Goal: Communication & Community: Answer question/provide support

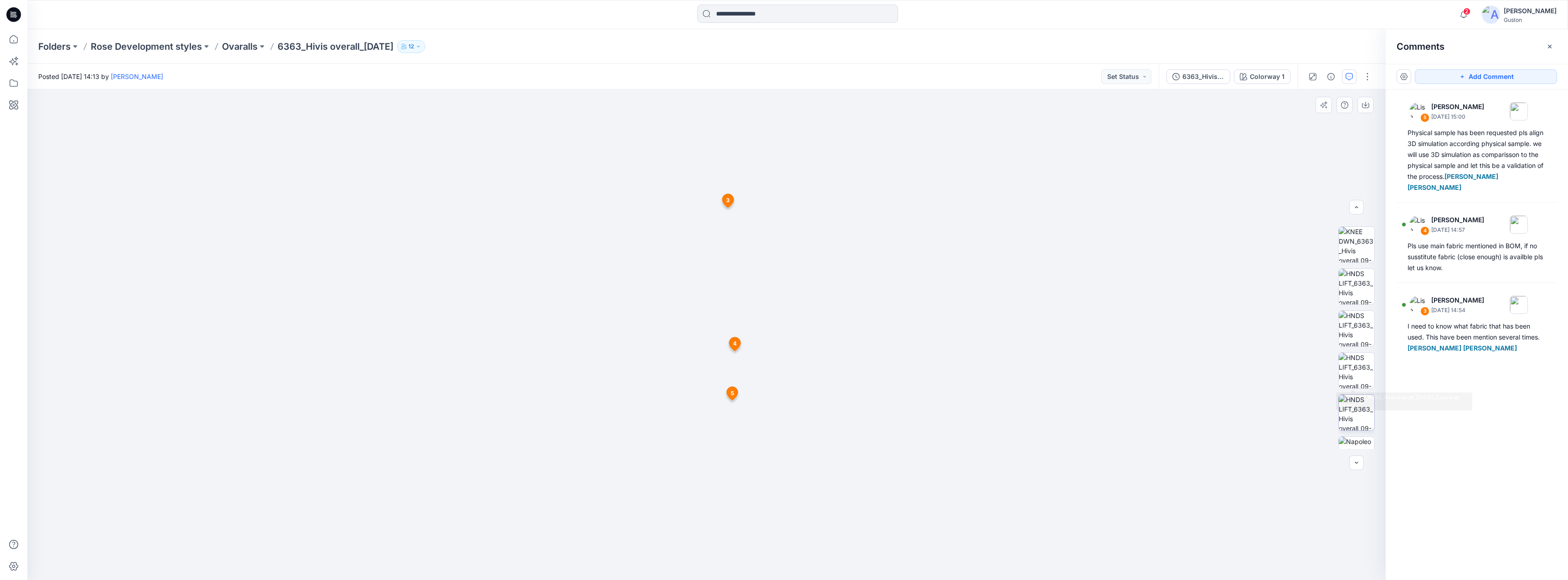
scroll to position [480, 0]
click at [1362, 436] on img at bounding box center [1357, 431] width 36 height 36
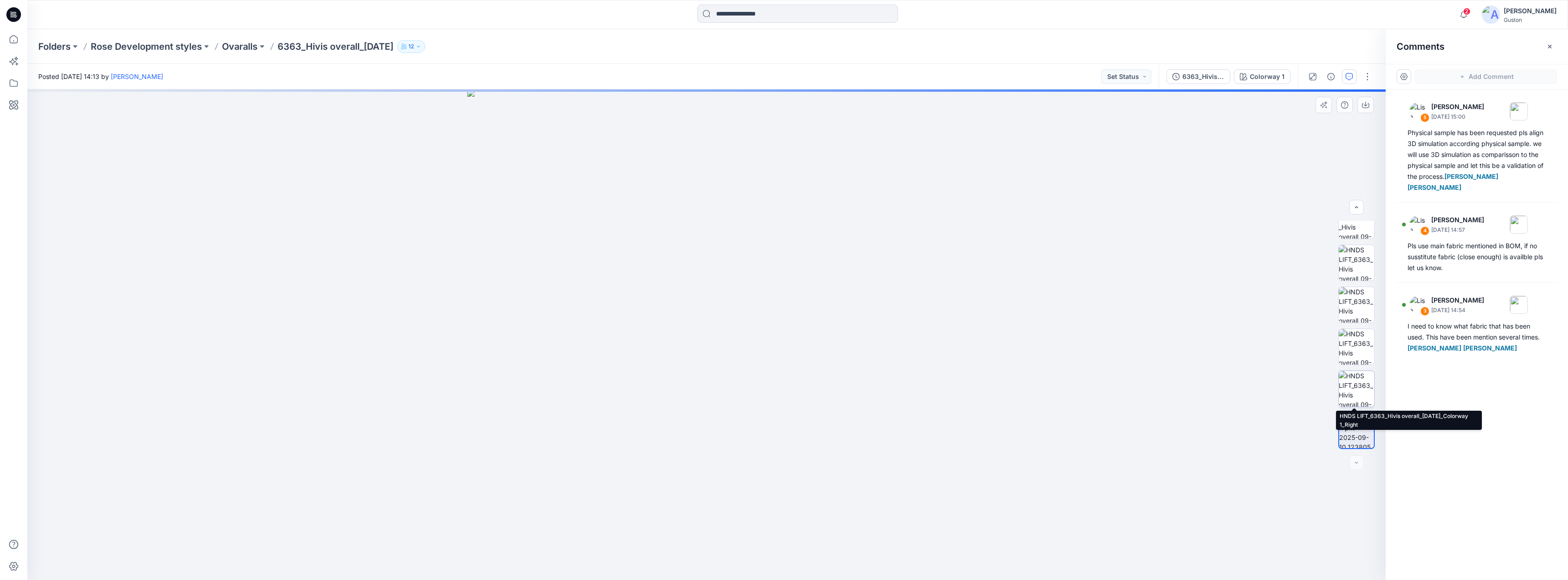
click at [1359, 386] on img at bounding box center [1357, 389] width 36 height 36
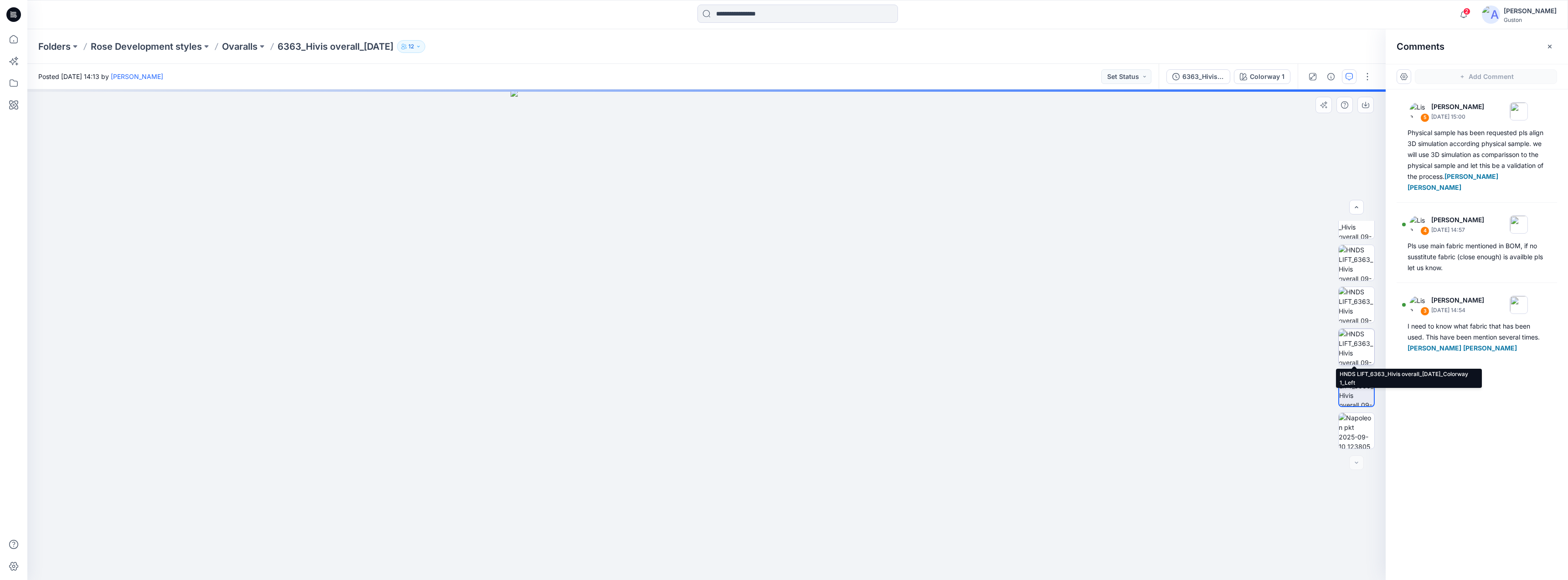
click at [1363, 350] on img at bounding box center [1357, 347] width 36 height 36
click at [1355, 307] on img at bounding box center [1357, 305] width 36 height 36
click at [1355, 270] on img at bounding box center [1357, 263] width 36 height 36
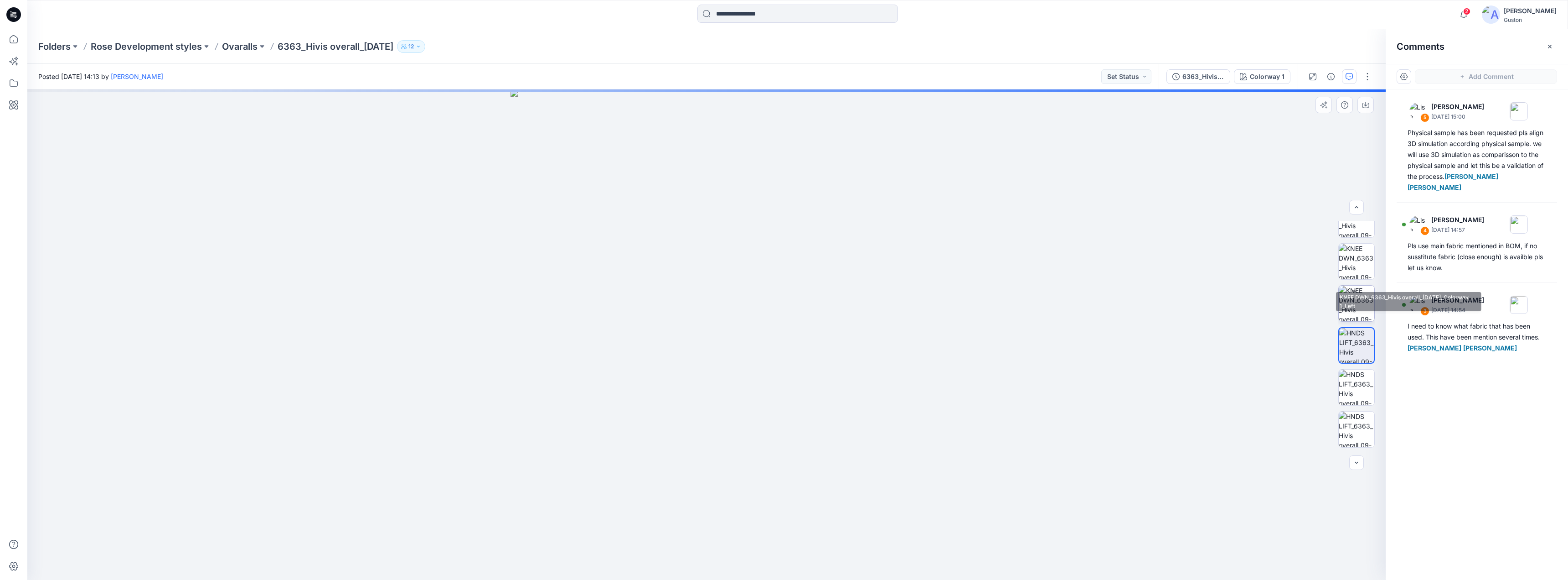
scroll to position [389, 0]
click at [1357, 295] on img at bounding box center [1357, 313] width 36 height 36
click at [1358, 269] on img at bounding box center [1357, 270] width 36 height 36
click at [1358, 253] on img at bounding box center [1356, 270] width 35 height 35
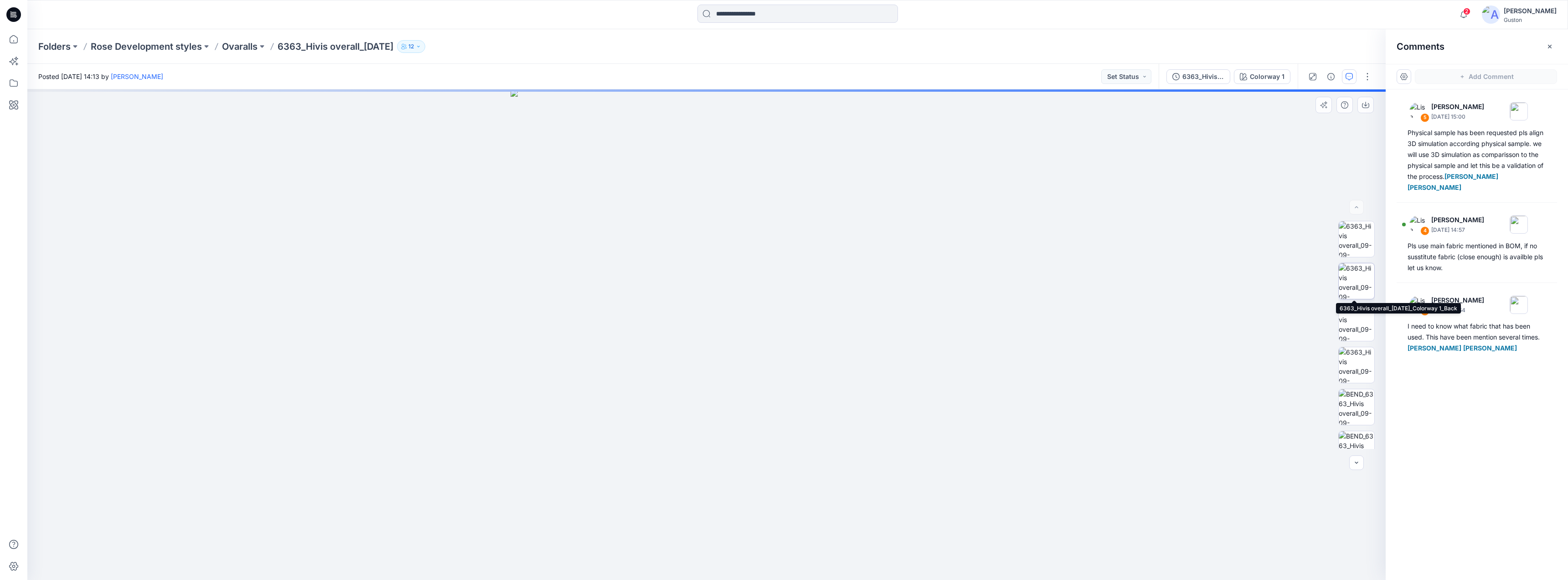
drag, startPoint x: 1360, startPoint y: 272, endPoint x: 1359, endPoint y: 263, distance: 9.1
click at [1360, 272] on img at bounding box center [1357, 281] width 36 height 36
click at [1358, 243] on img at bounding box center [1357, 239] width 36 height 36
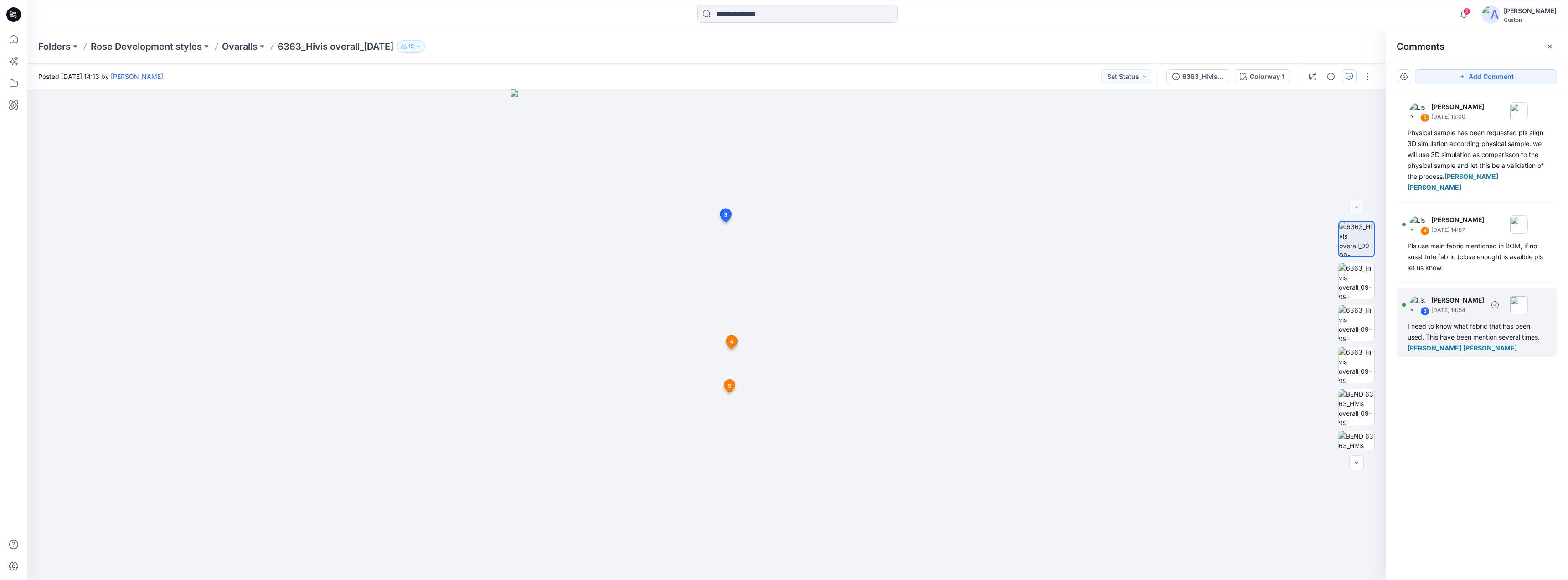
click at [1478, 343] on div "I need to know what fabric that has been used. This have been mention several t…" at bounding box center [1477, 337] width 138 height 32
click at [1460, 258] on div "Pls use main fabric mentioned in BOM, if no susstitute fabric (close enough) is…" at bounding box center [1477, 256] width 138 height 32
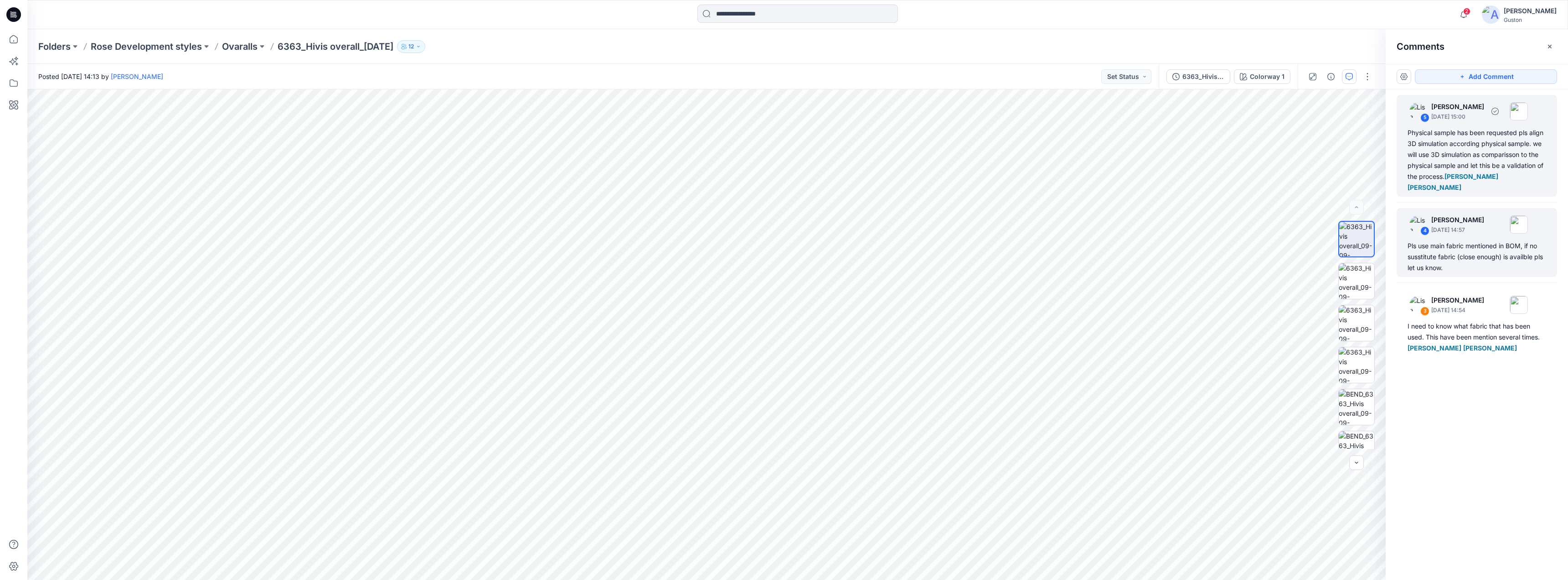
click at [1462, 194] on div "5 [PERSON_NAME] [DATE] 15:00 Physical sample has been requested pls align 3D si…" at bounding box center [1478, 145] width 160 height 102
click at [1440, 76] on button "Add Comment" at bounding box center [1486, 76] width 143 height 15
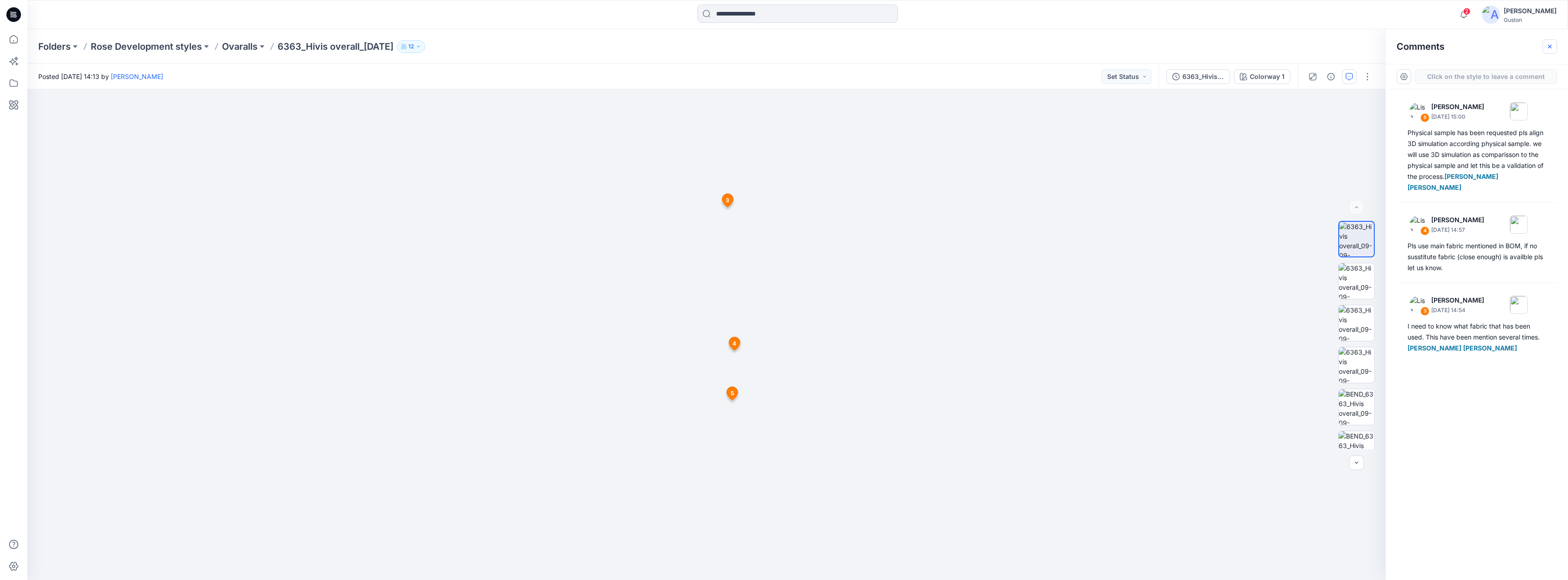
click at [1551, 48] on icon "button" at bounding box center [1550, 46] width 3 height 3
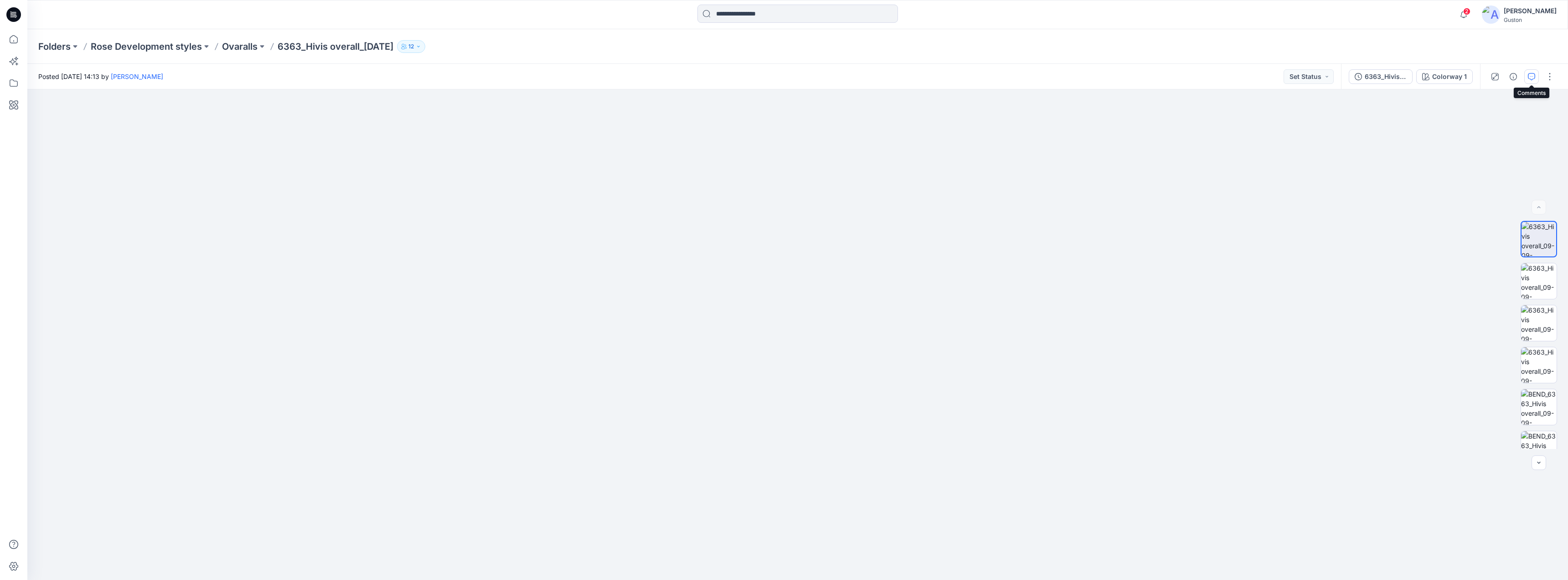
click at [1534, 78] on icon "button" at bounding box center [1531, 76] width 8 height 8
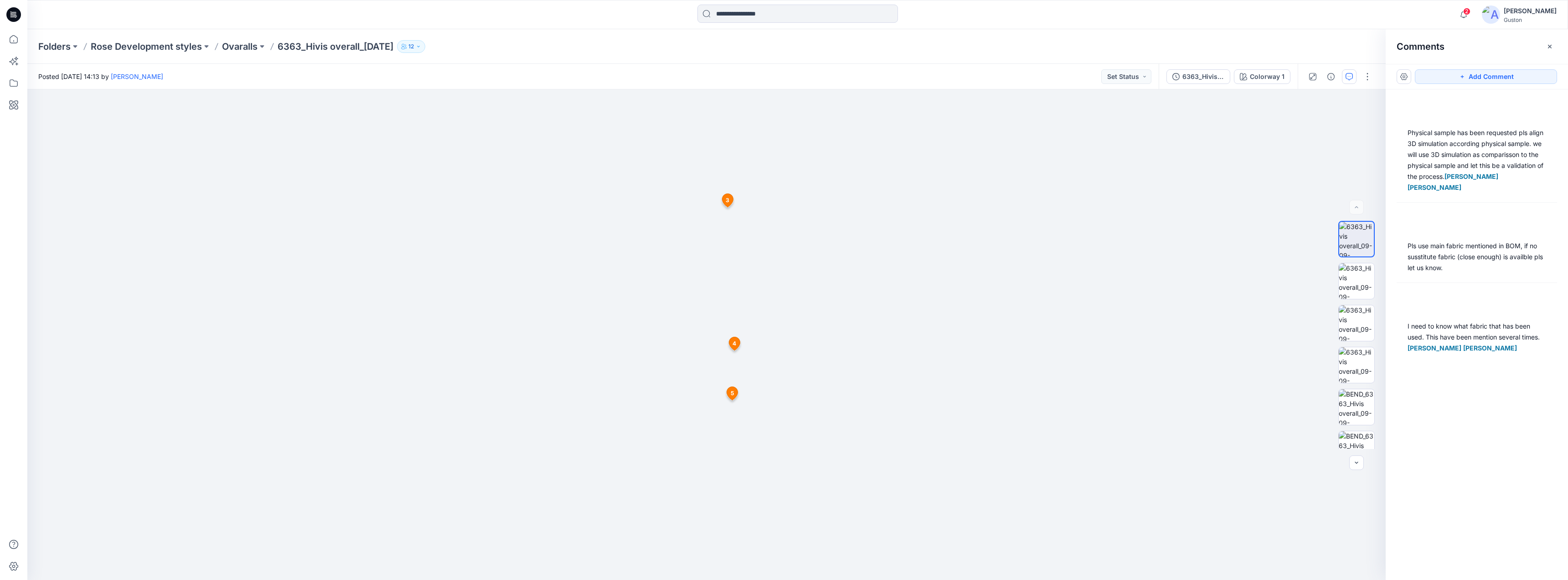
click at [1454, 461] on div "Physical sample has been requested pls align 3D simulation according physical s…" at bounding box center [1478, 318] width 183 height 457
click at [1469, 326] on div "I need to know what fabric that has been used. This have been mention several t…" at bounding box center [1477, 337] width 138 height 32
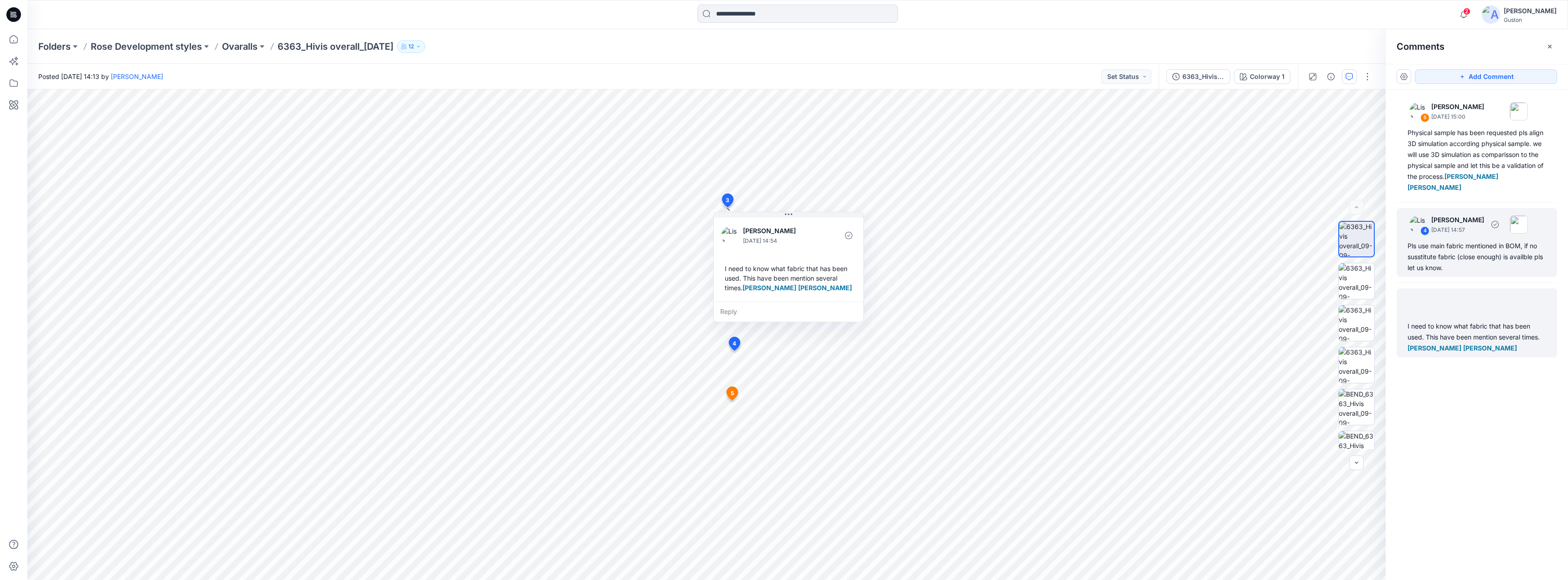
click at [1455, 262] on div "Pls use main fabric mentioned in BOM, if no susstitute fabric (close enough) is…" at bounding box center [1477, 256] width 138 height 32
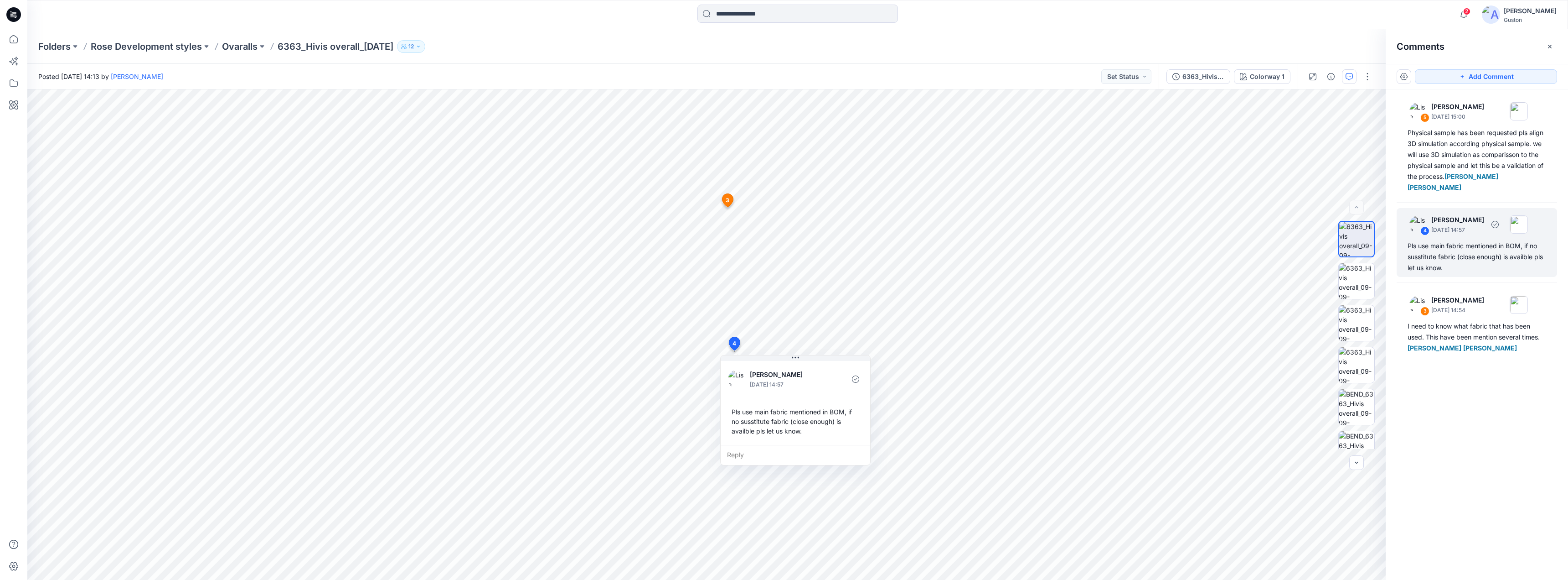
click at [1457, 218] on p "[PERSON_NAME]" at bounding box center [1458, 220] width 53 height 11
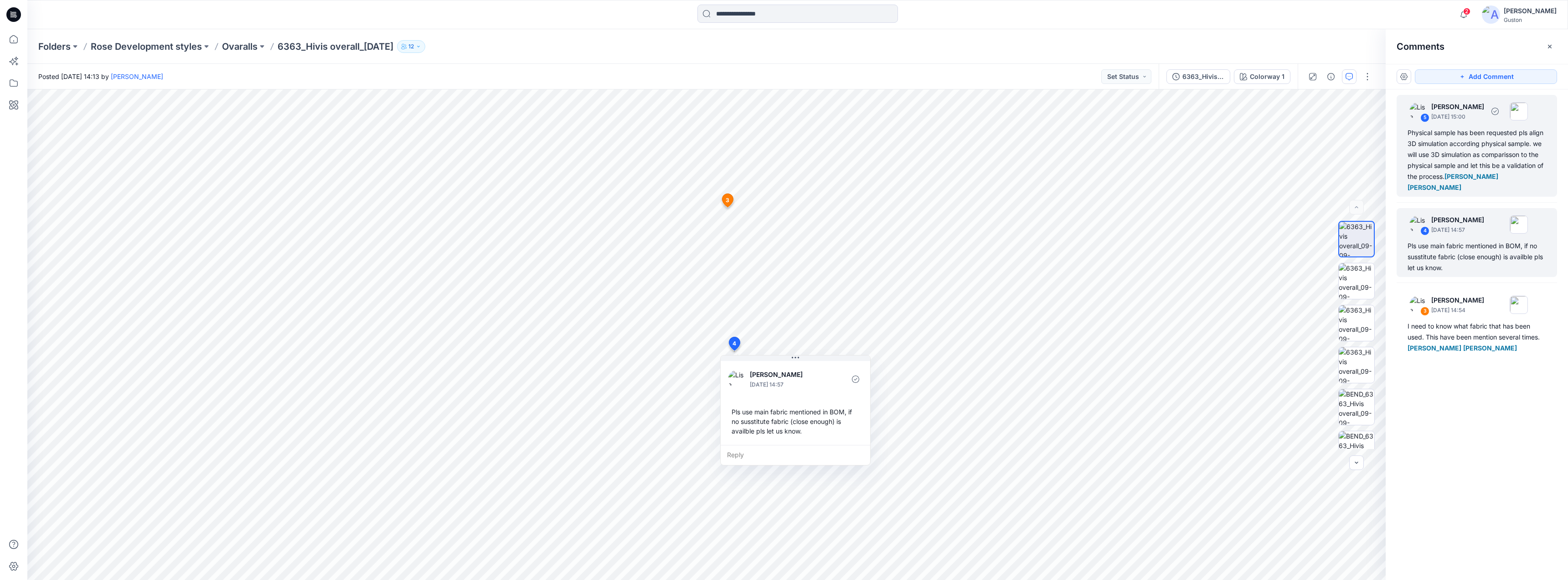
click at [1467, 175] on span "[PERSON_NAME]" at bounding box center [1472, 176] width 54 height 8
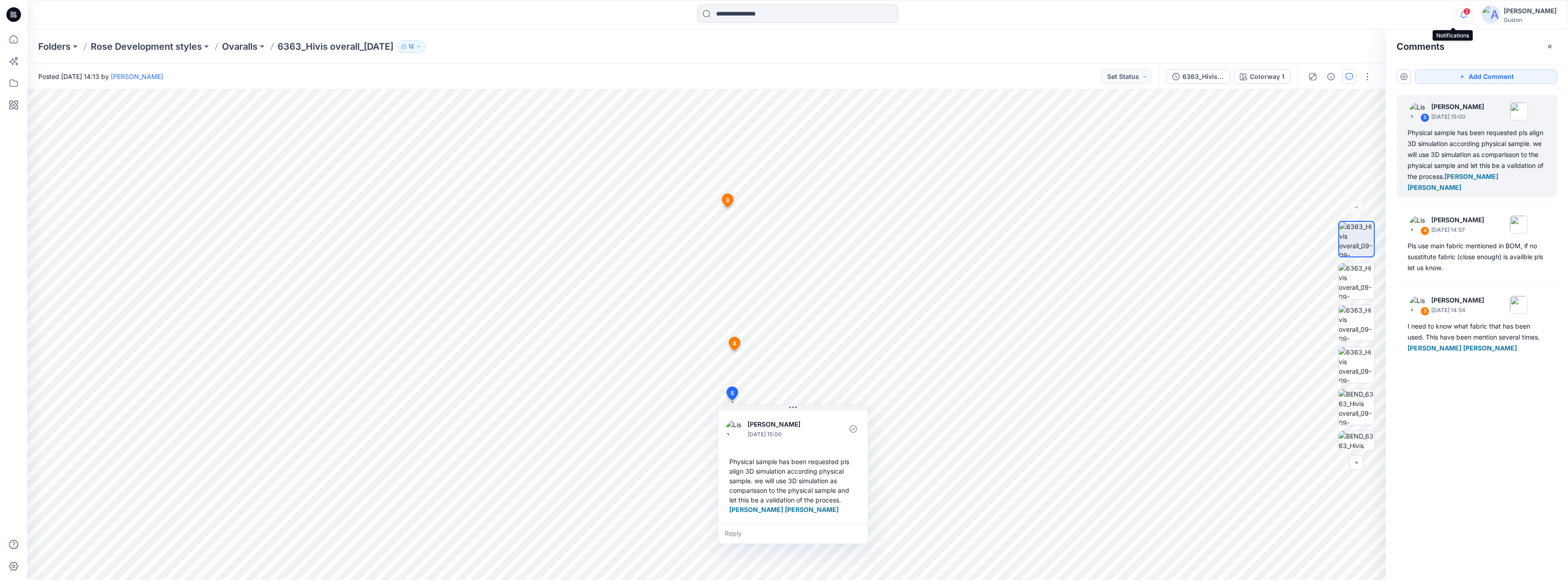
click at [1455, 15] on icon "button" at bounding box center [1464, 14] width 17 height 18
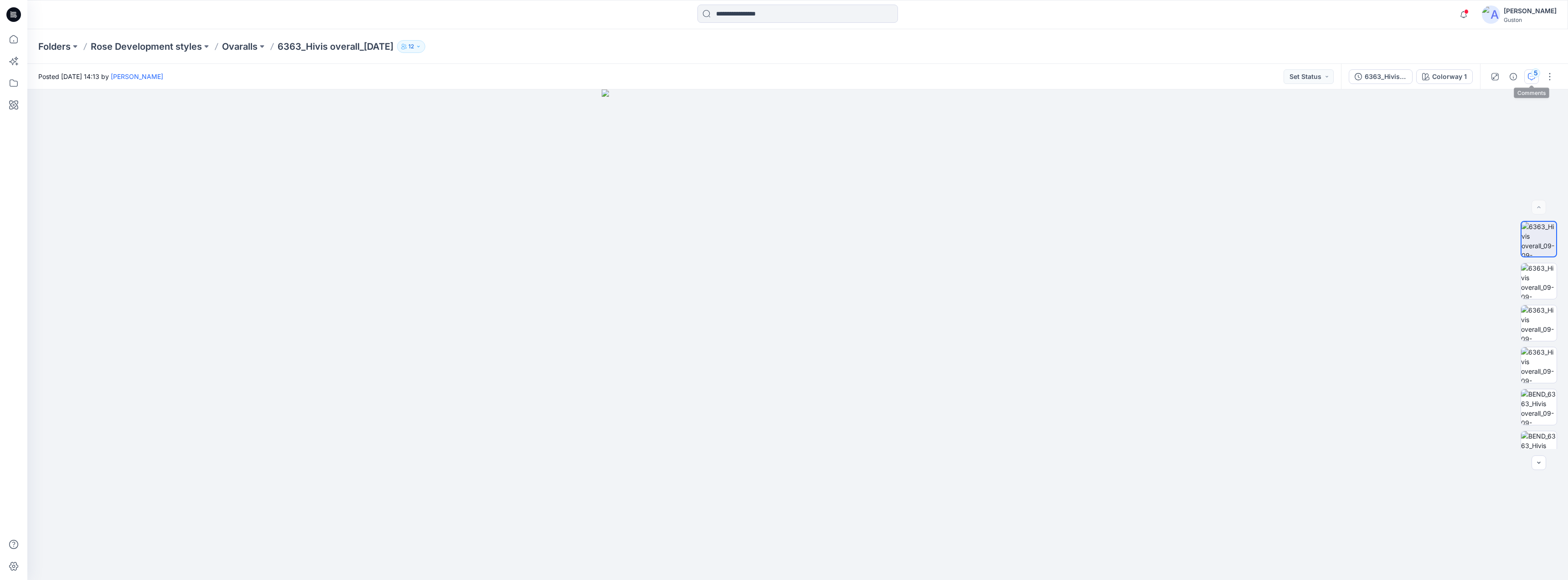
click at [1532, 78] on icon "button" at bounding box center [1531, 76] width 8 height 8
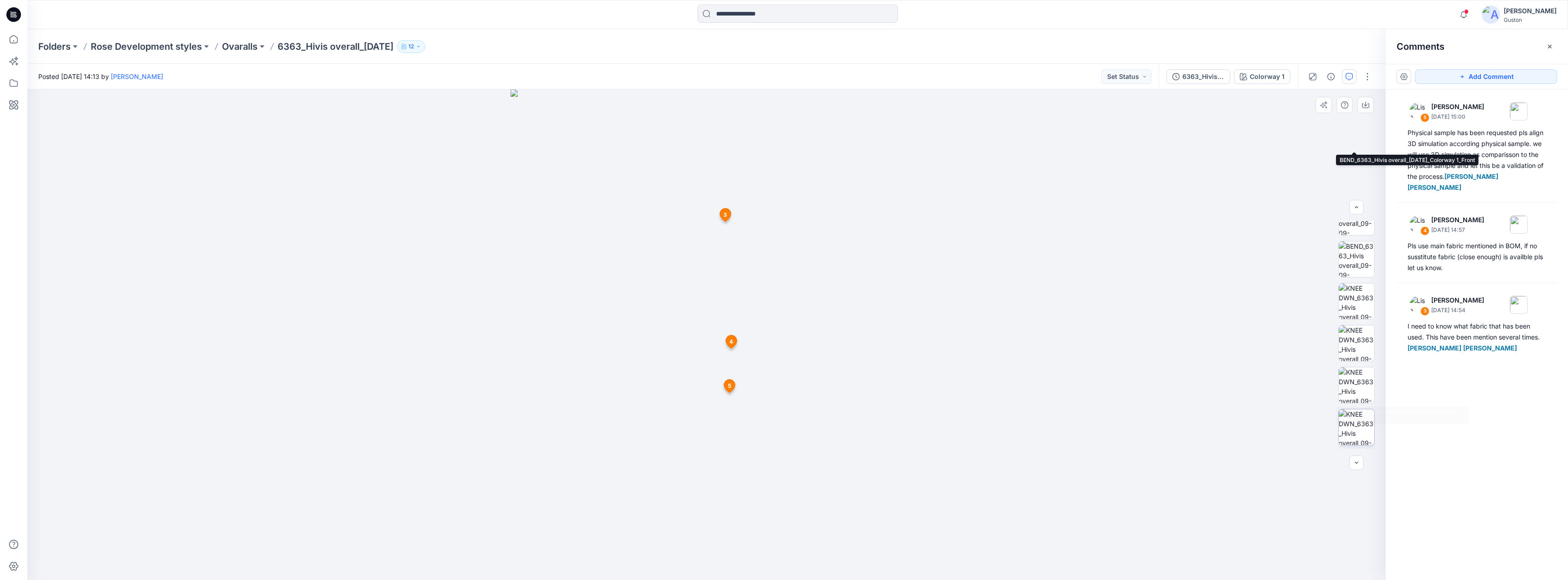
scroll to position [480, 0]
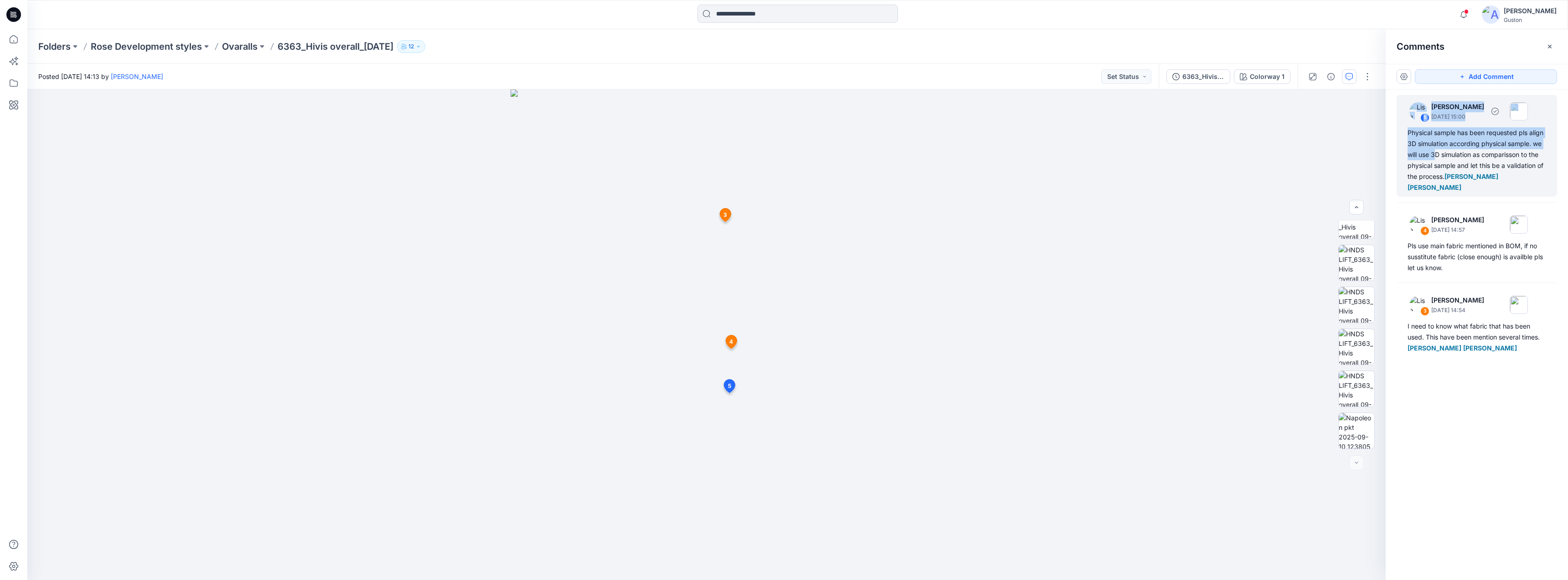
drag, startPoint x: 1405, startPoint y: 126, endPoint x: 1437, endPoint y: 160, distance: 46.7
click at [1437, 160] on div "5 [PERSON_NAME] [DATE] 15:00 Physical sample has been requested pls align 3D si…" at bounding box center [1478, 145] width 160 height 102
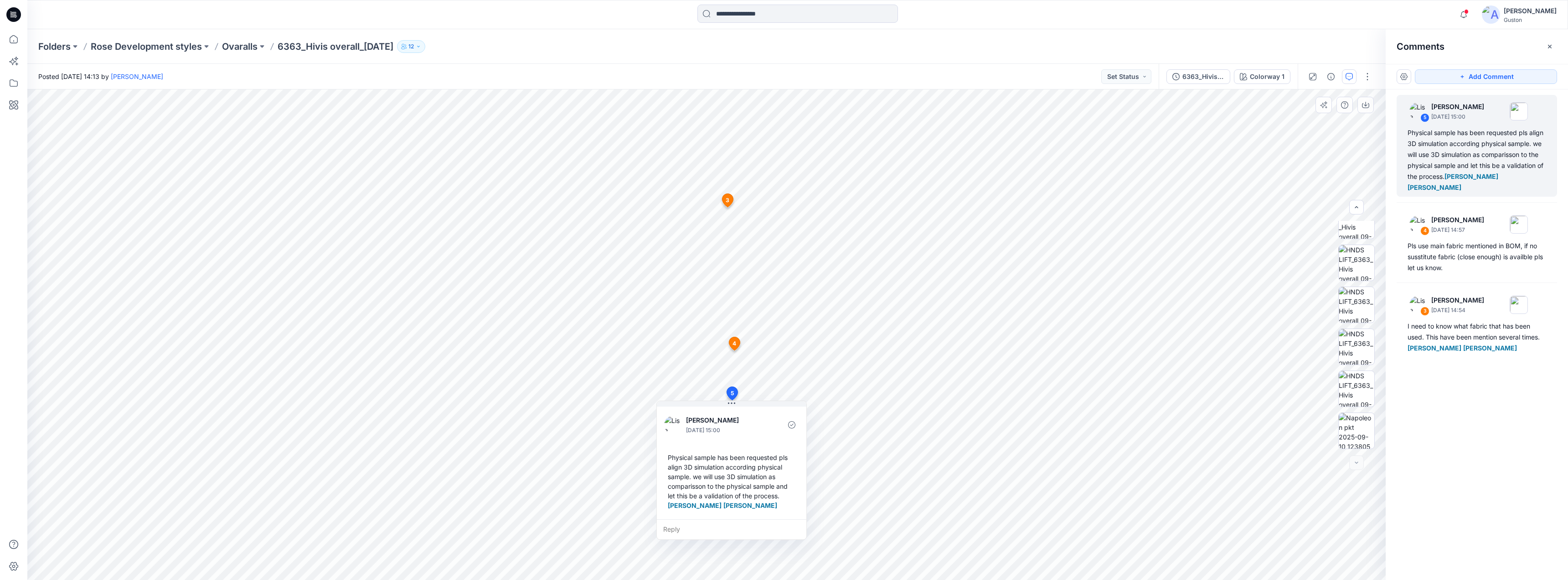
drag, startPoint x: 824, startPoint y: 500, endPoint x: 772, endPoint y: 496, distance: 52.2
click at [779, 495] on div "Physical sample has been requested pls align 3D simulation according physical s…" at bounding box center [732, 482] width 135 height 65
click at [776, 497] on div "Physical sample has been requested pls align 3D simulation according physical s…" at bounding box center [732, 481] width 135 height 65
click at [777, 497] on div "Physical sample has been requested pls align 3D simulation according physical s…" at bounding box center [732, 481] width 135 height 65
click at [670, 457] on div "Physical sample has been requested pls align 3D simulation according physical s…" at bounding box center [732, 481] width 135 height 65
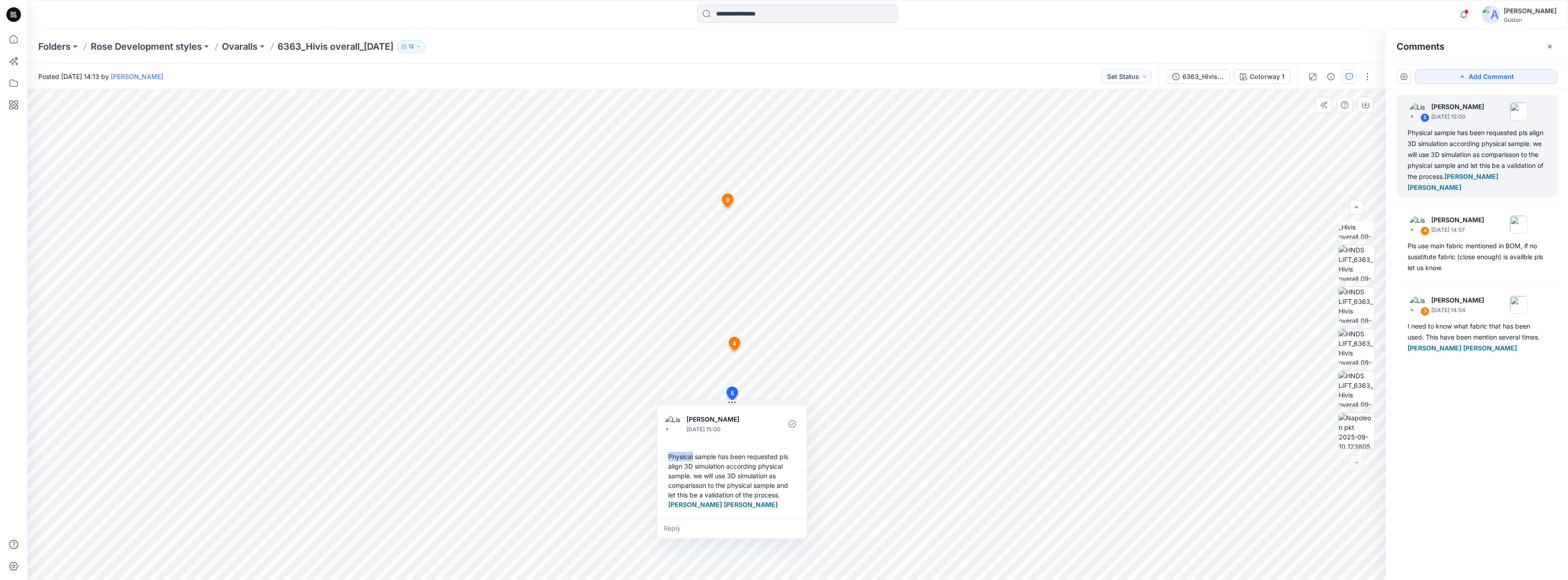
click at [673, 458] on div "Physical sample has been requested pls align 3D simulation according physical s…" at bounding box center [732, 481] width 135 height 65
click at [673, 457] on div "Physical sample has been requested pls align 3D simulation according physical s…" at bounding box center [732, 481] width 135 height 65
click at [672, 458] on div "Physical sample has been requested pls align 3D simulation according physical s…" at bounding box center [732, 481] width 135 height 65
click at [670, 458] on div "Physical sample has been requested pls align 3D simulation according physical s…" at bounding box center [732, 481] width 135 height 65
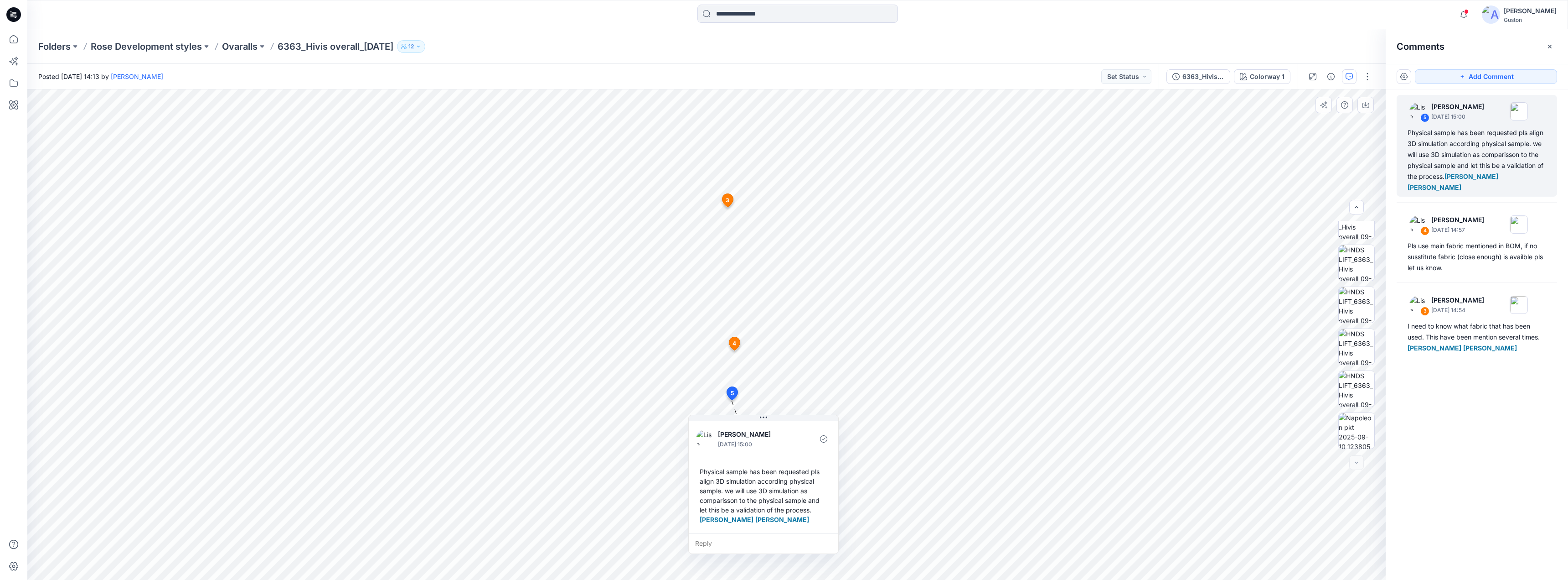
drag, startPoint x: 671, startPoint y: 457, endPoint x: 705, endPoint y: 471, distance: 36.8
click at [703, 472] on div "Physical sample has been requested pls align 3D simulation according physical s…" at bounding box center [764, 495] width 135 height 65
click at [702, 471] on div "Physical sample has been requested pls align 3D simulation according physical s…" at bounding box center [765, 495] width 135 height 65
click at [701, 471] on div "Physical sample has been requested pls align 3D simulation according physical s…" at bounding box center [765, 495] width 135 height 65
click at [703, 472] on div "Physical sample has been requested pls align 3D simulation according physical s…" at bounding box center [765, 495] width 135 height 65
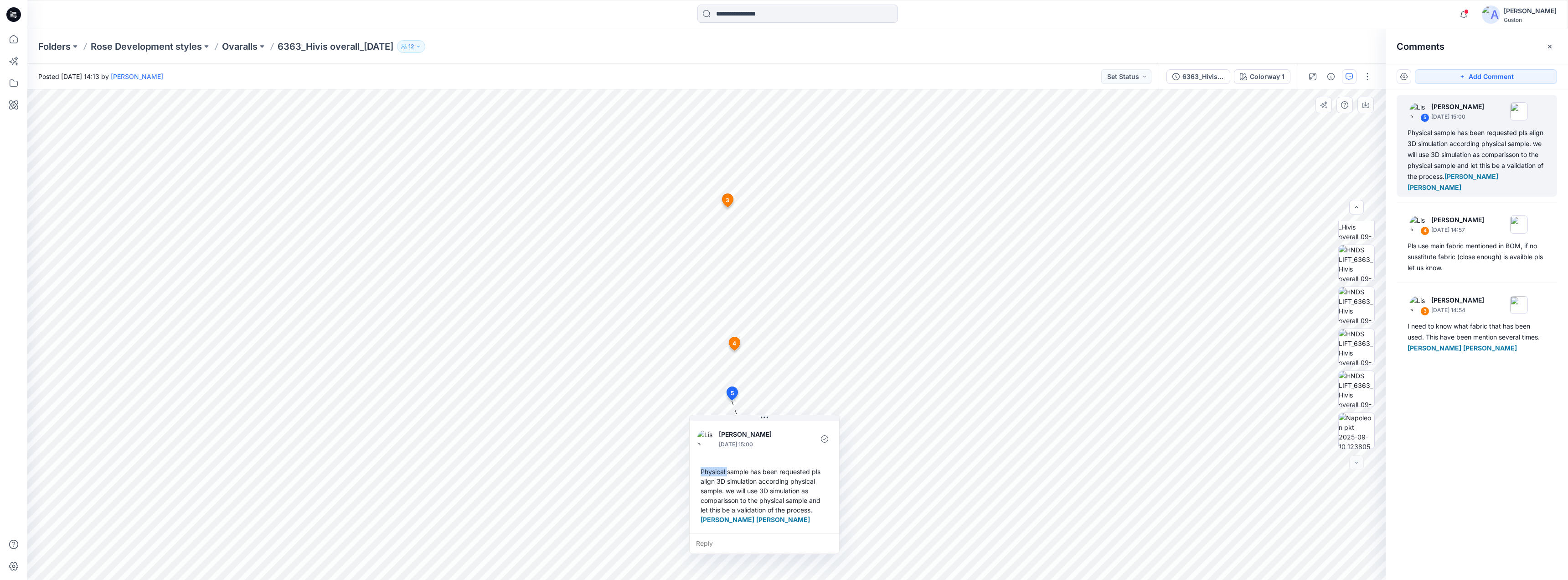
click at [703, 472] on div "Physical sample has been requested pls align 3D simulation according physical s…" at bounding box center [765, 495] width 135 height 65
click at [709, 471] on div "Physical sample has been requested pls align 3D simulation according physical s…" at bounding box center [765, 495] width 135 height 65
click at [706, 472] on div "Physical sample has been requested pls align 3D simulation according physical s…" at bounding box center [765, 495] width 135 height 65
click at [704, 472] on div "Physical sample has been requested pls align 3D simulation according physical s…" at bounding box center [765, 495] width 135 height 65
drag, startPoint x: 1443, startPoint y: 176, endPoint x: 1402, endPoint y: 145, distance: 51.4
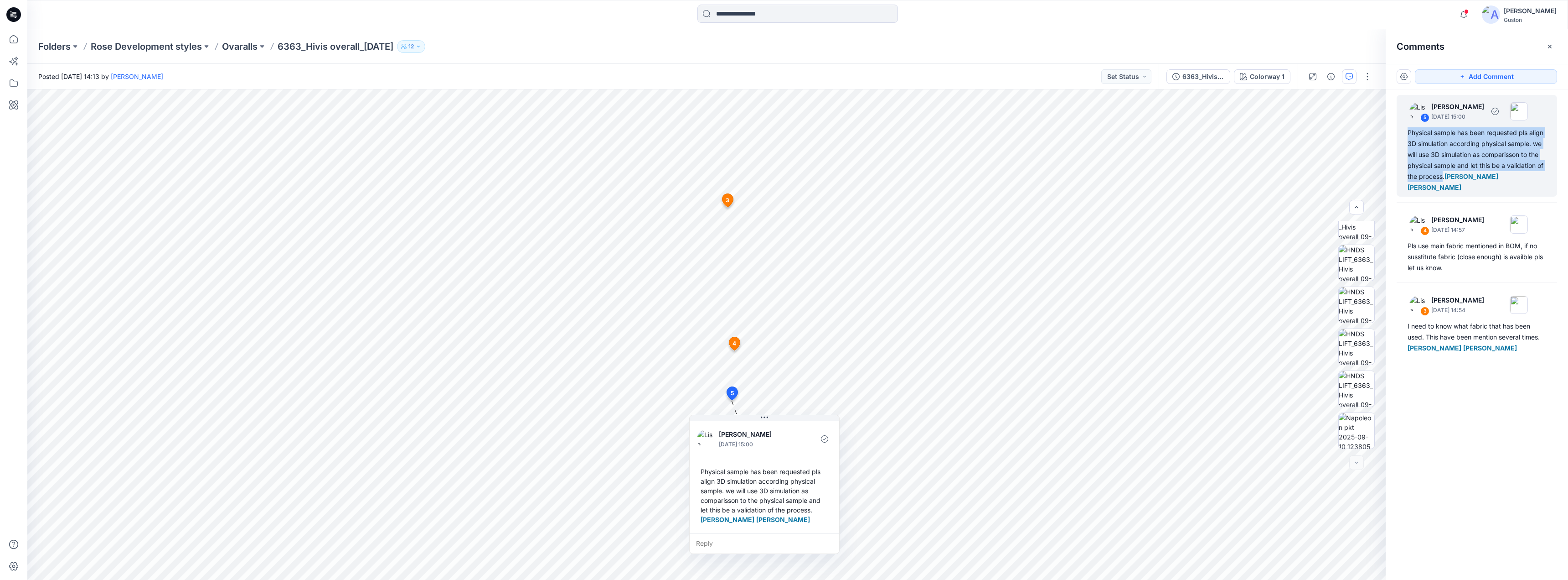
click at [1408, 132] on div "Physical sample has been requested pls align 3D simulation according physical s…" at bounding box center [1477, 160] width 138 height 66
copy div "Physical sample has been requested pls align 3D simulation according physical s…"
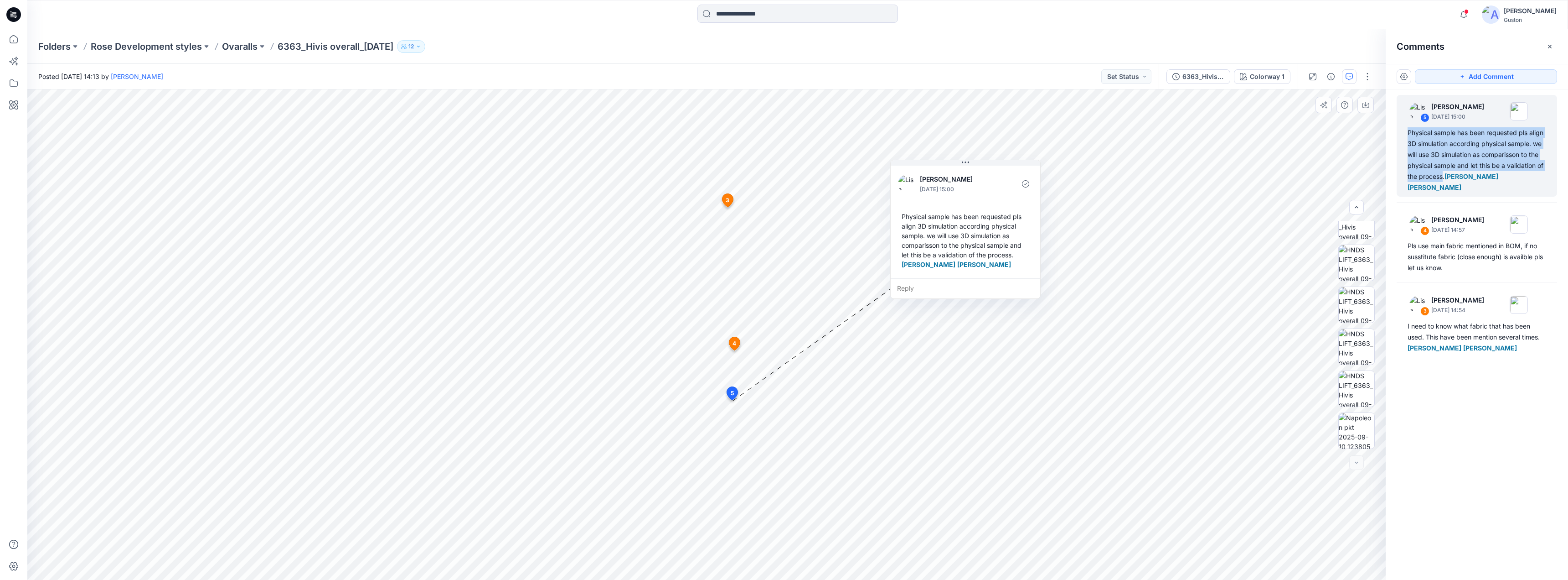
drag, startPoint x: 784, startPoint y: 417, endPoint x: 991, endPoint y: 163, distance: 327.7
click at [989, 160] on button at bounding box center [965, 162] width 149 height 5
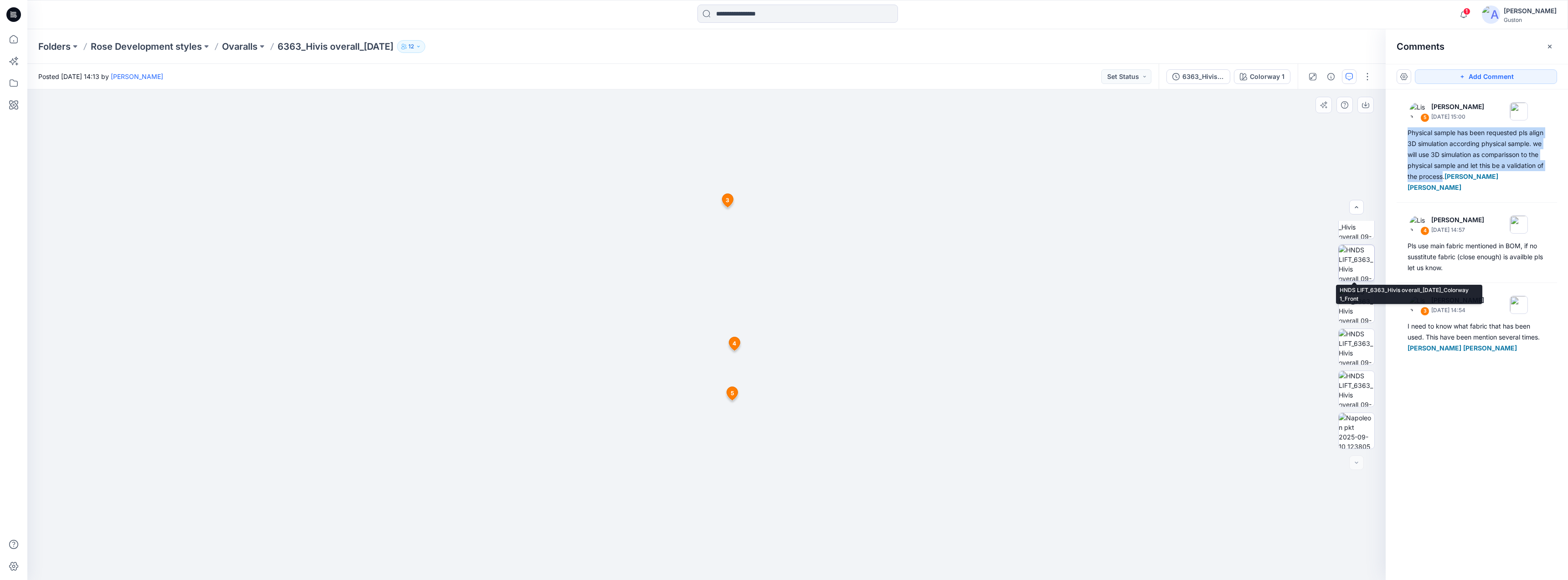
click at [1353, 268] on img at bounding box center [1357, 263] width 36 height 36
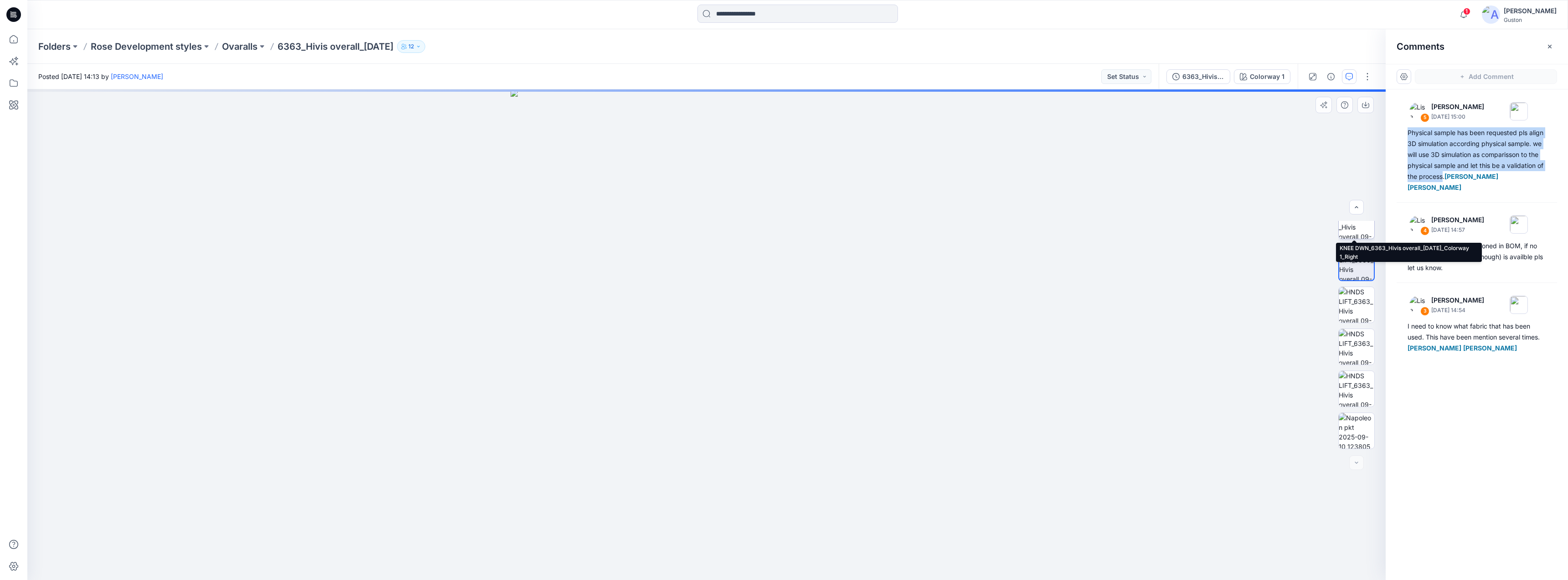
click at [1353, 230] on img at bounding box center [1357, 221] width 36 height 36
click at [1358, 230] on img at bounding box center [1356, 220] width 35 height 35
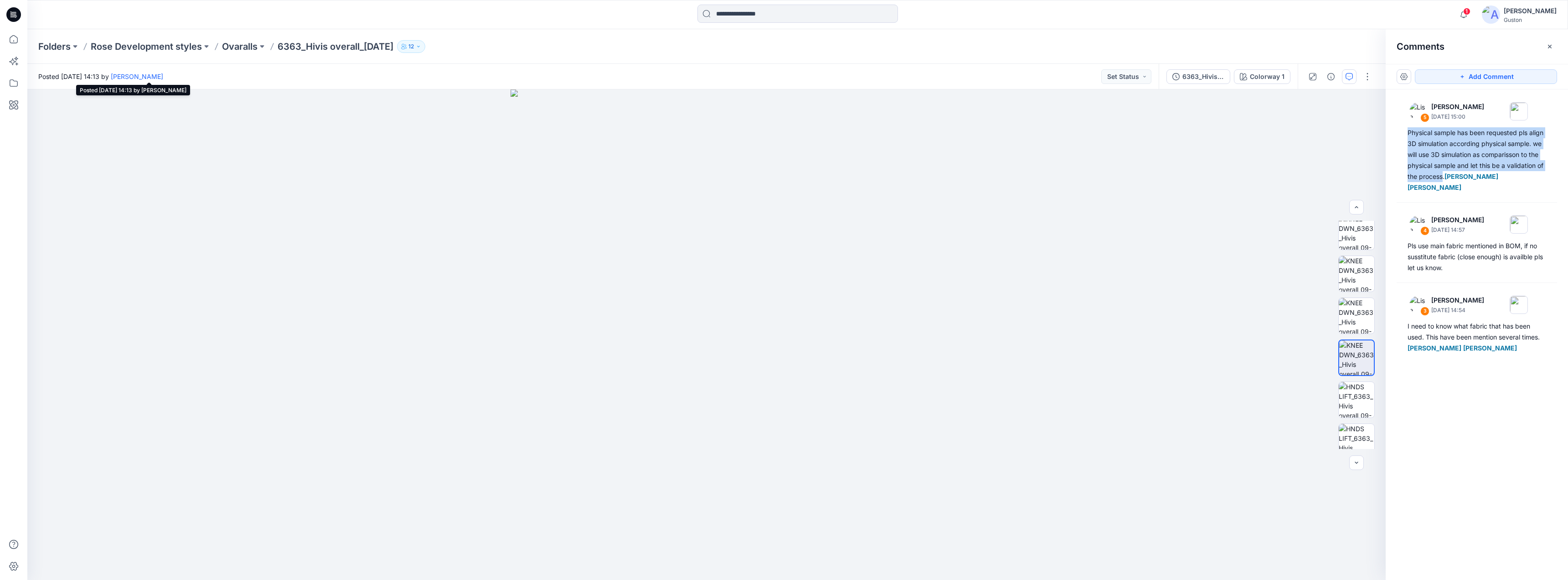
drag, startPoint x: 262, startPoint y: 78, endPoint x: 186, endPoint y: 73, distance: 76.2
click at [188, 75] on div "Posted [DATE] 14:13 by [PERSON_NAME] Set Status" at bounding box center [593, 76] width 1132 height 25
